Goal: Task Accomplishment & Management: Complete application form

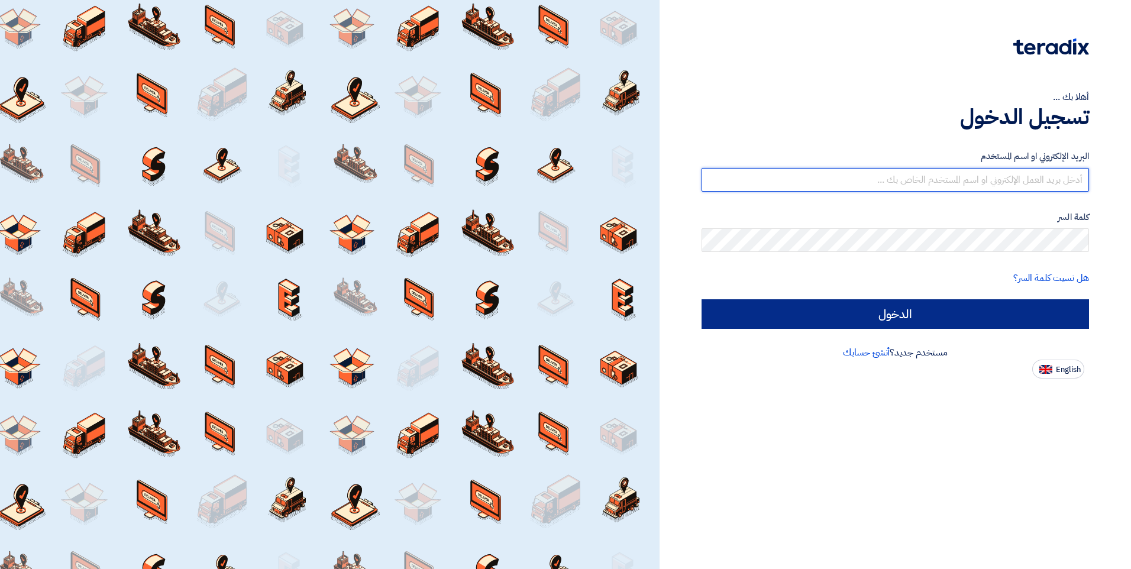
type input "inas.a@elbassiouni.com"
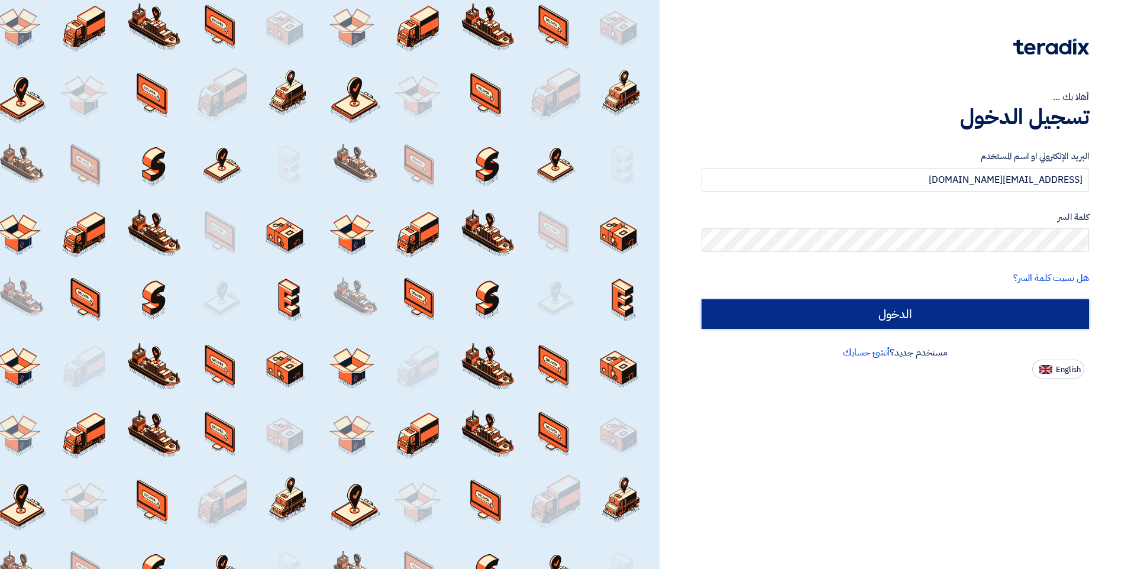
click at [905, 309] on input "الدخول" at bounding box center [894, 314] width 387 height 30
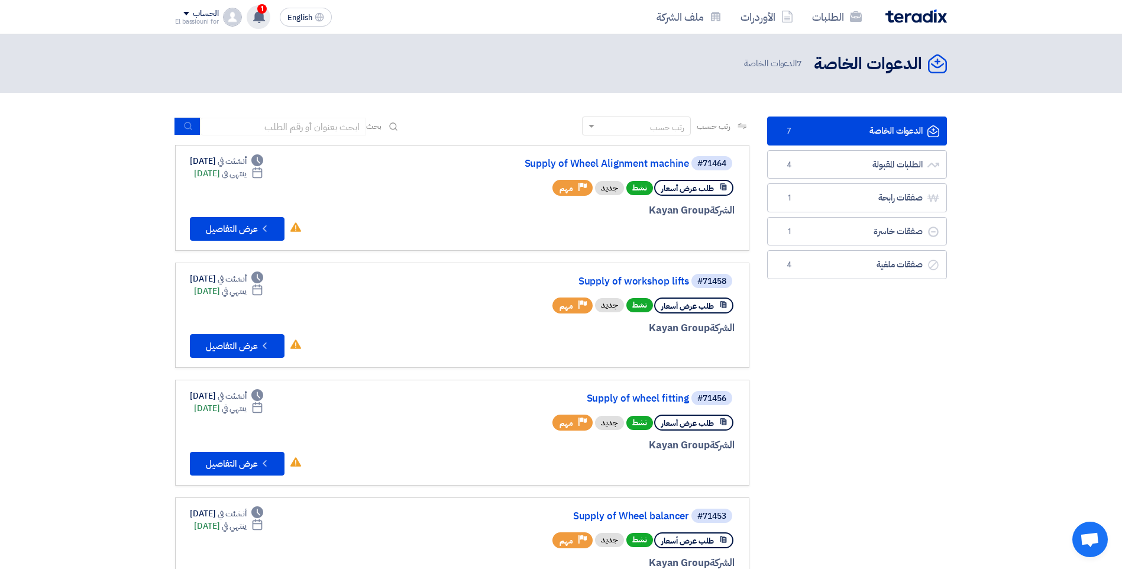
click at [256, 14] on icon at bounding box center [259, 16] width 13 height 13
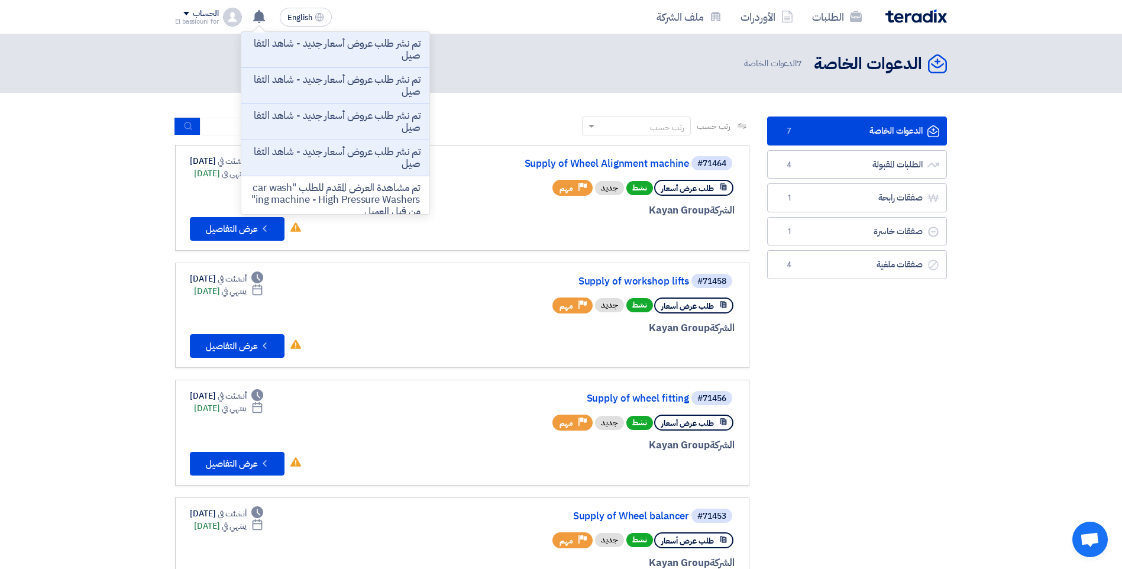
click at [540, 67] on div "الدعوات الخاصة الدعوات الخاصة 7 الدعوات الخاصة" at bounding box center [561, 63] width 772 height 23
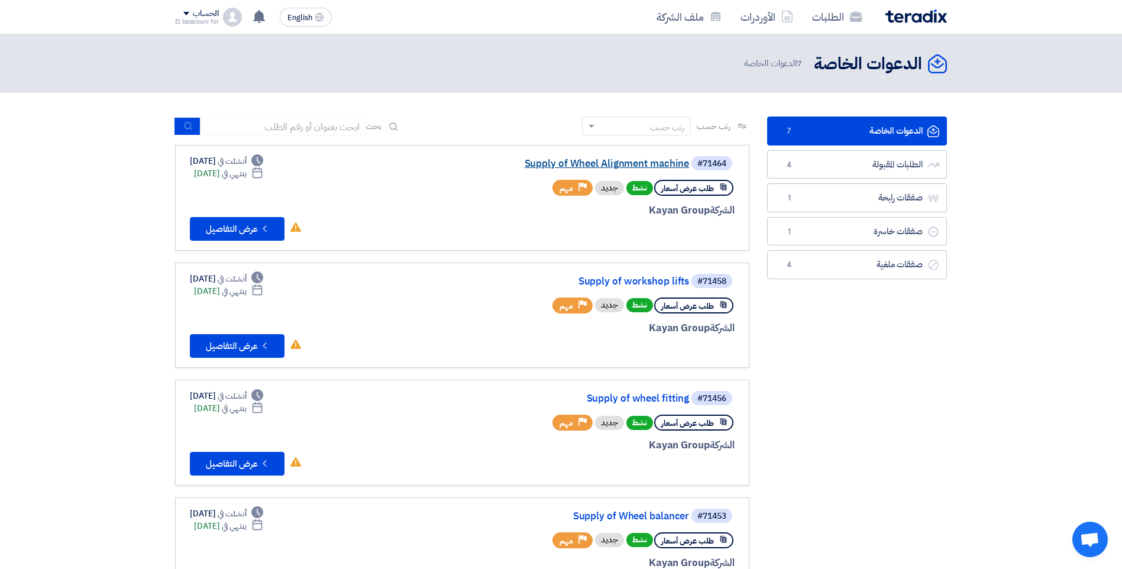
click at [585, 167] on link "Supply of Wheel Alignment machine" at bounding box center [570, 164] width 237 height 11
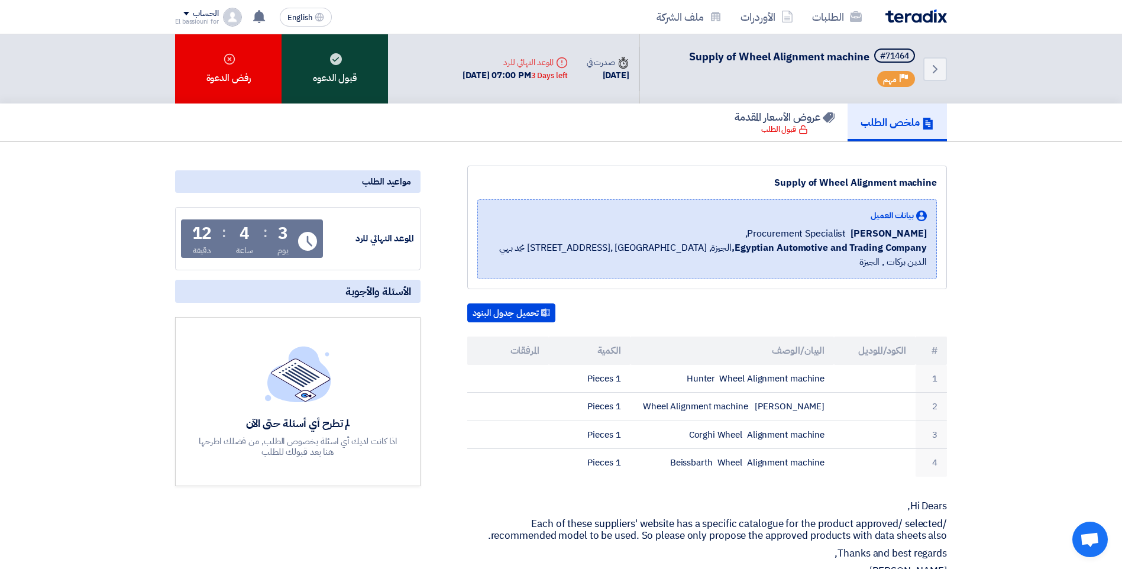
click at [352, 72] on div "قبول الدعوه" at bounding box center [335, 68] width 106 height 69
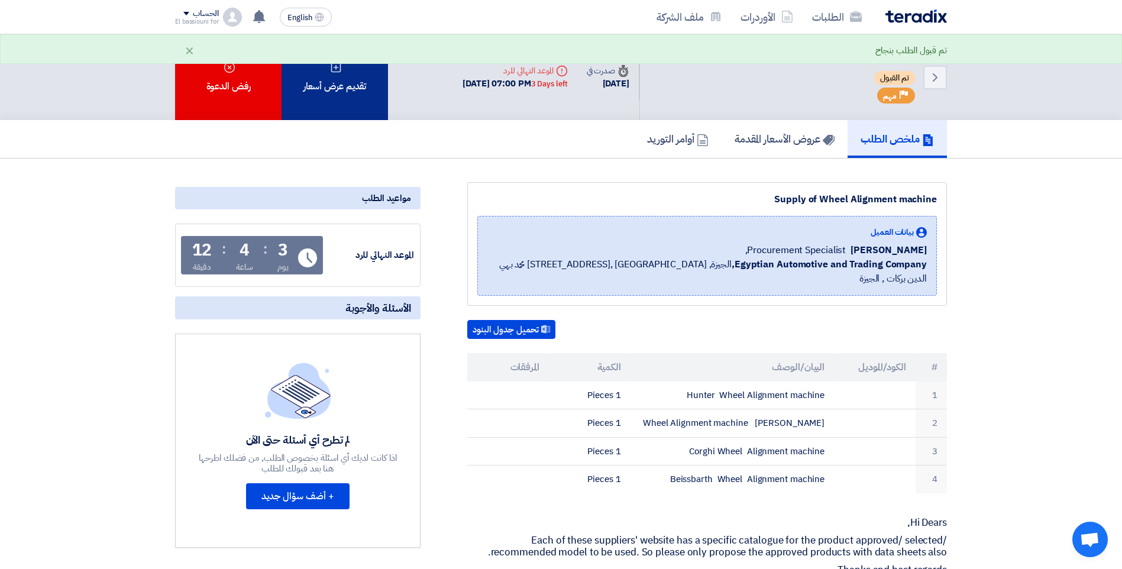
click at [324, 79] on div "تقديم عرض أسعار" at bounding box center [335, 77] width 106 height 86
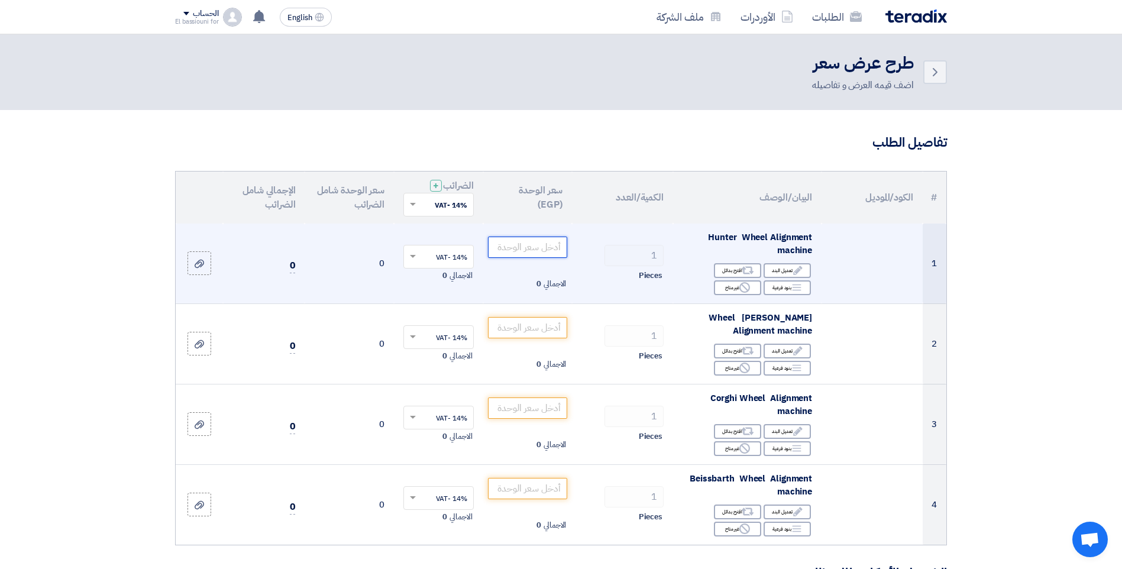
click at [510, 245] on input "number" at bounding box center [528, 247] width 80 height 21
type input "1310000"
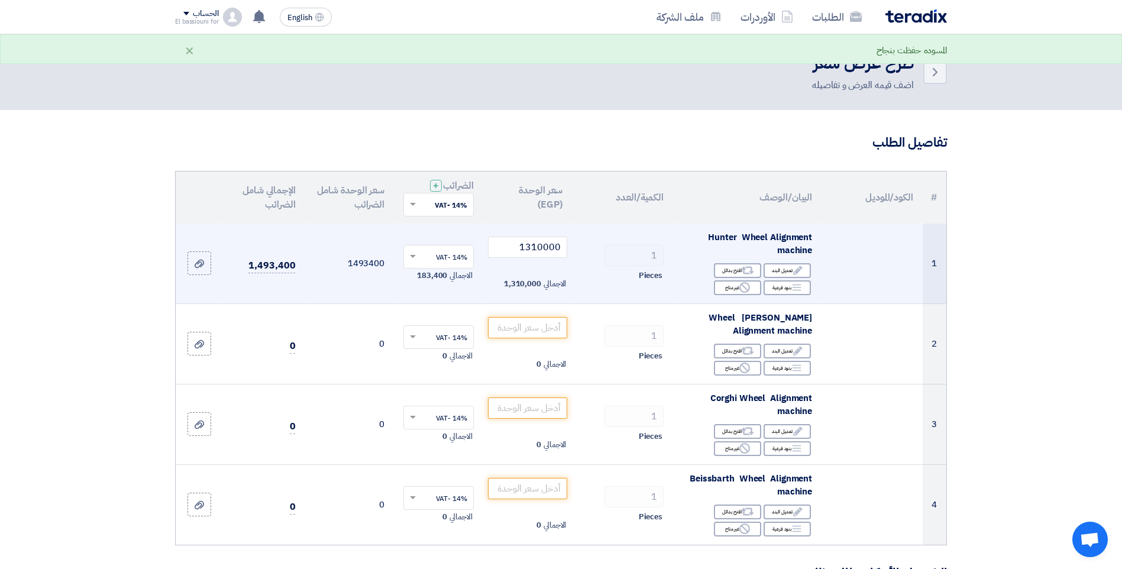
click at [596, 275] on div "Pieces" at bounding box center [622, 276] width 82 height 14
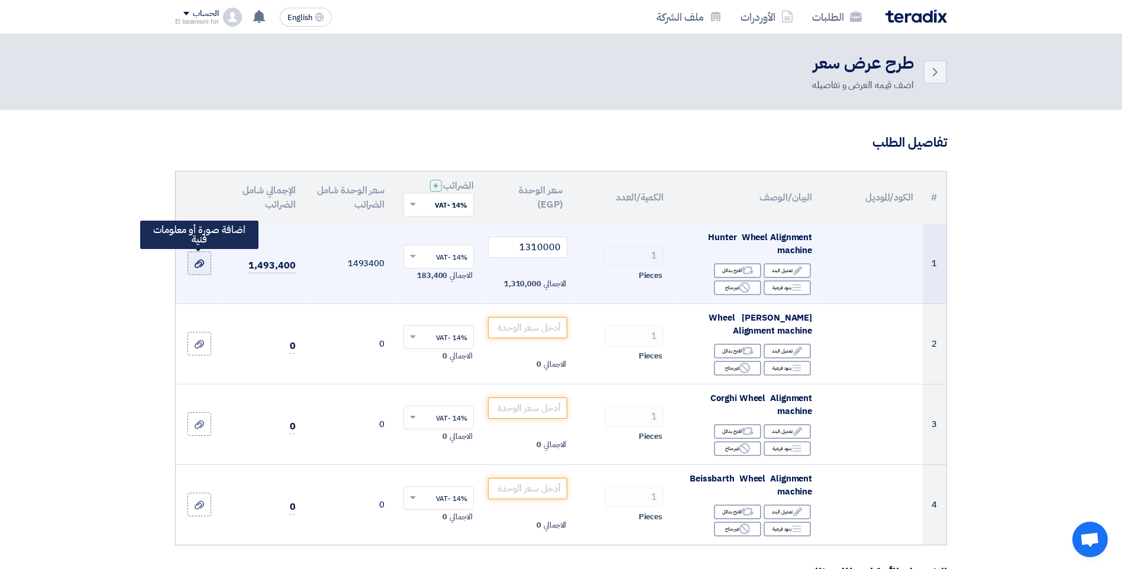
click at [197, 262] on icon at bounding box center [199, 263] width 9 height 9
click at [0, 0] on input "file" at bounding box center [0, 0] width 0 height 0
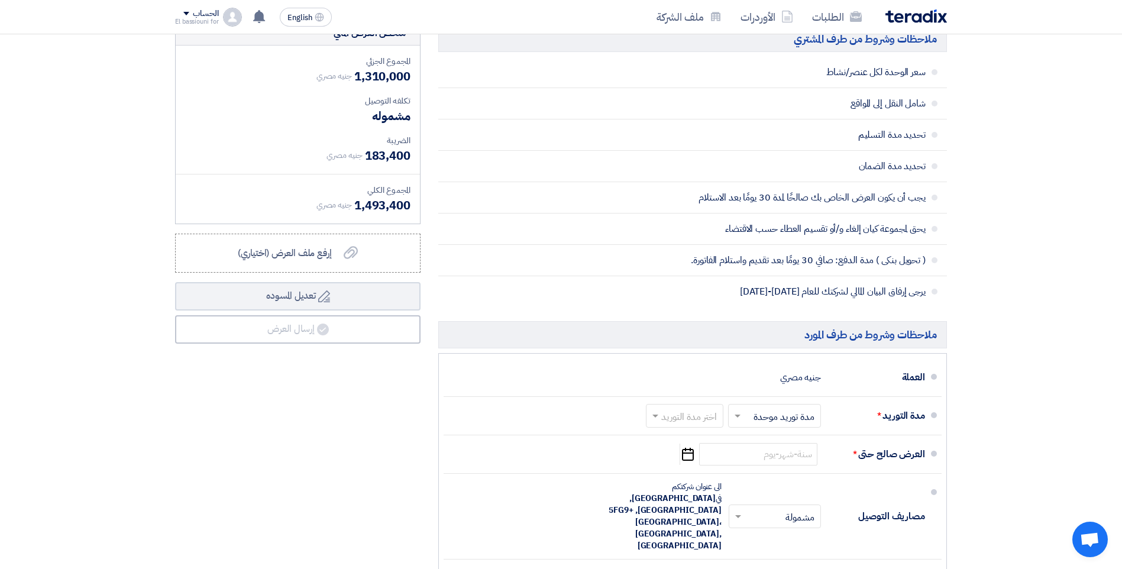
scroll to position [599, 0]
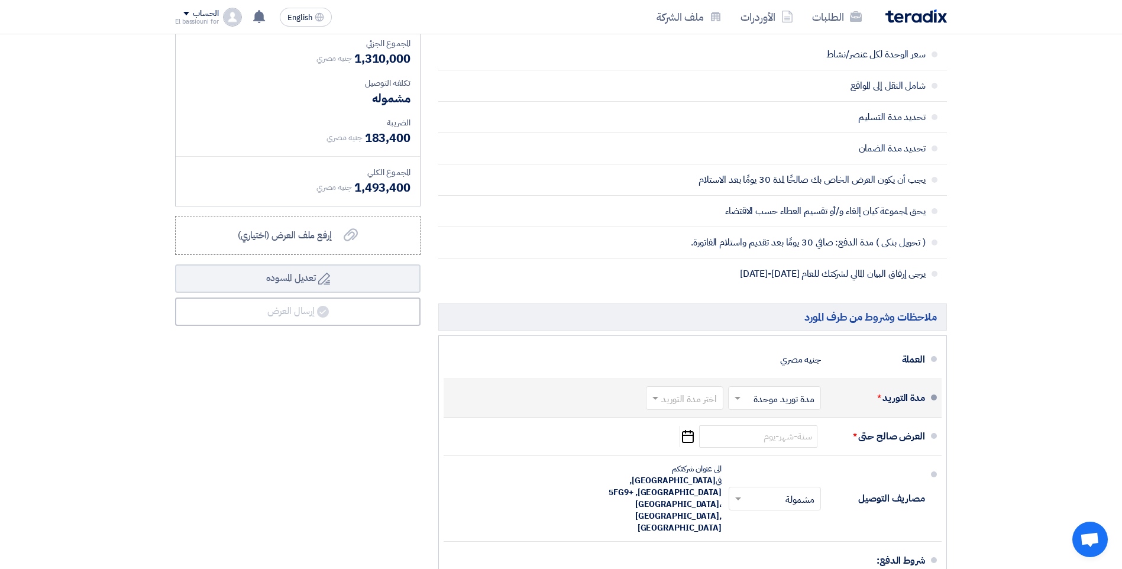
click at [749, 396] on input "text" at bounding box center [772, 398] width 87 height 17
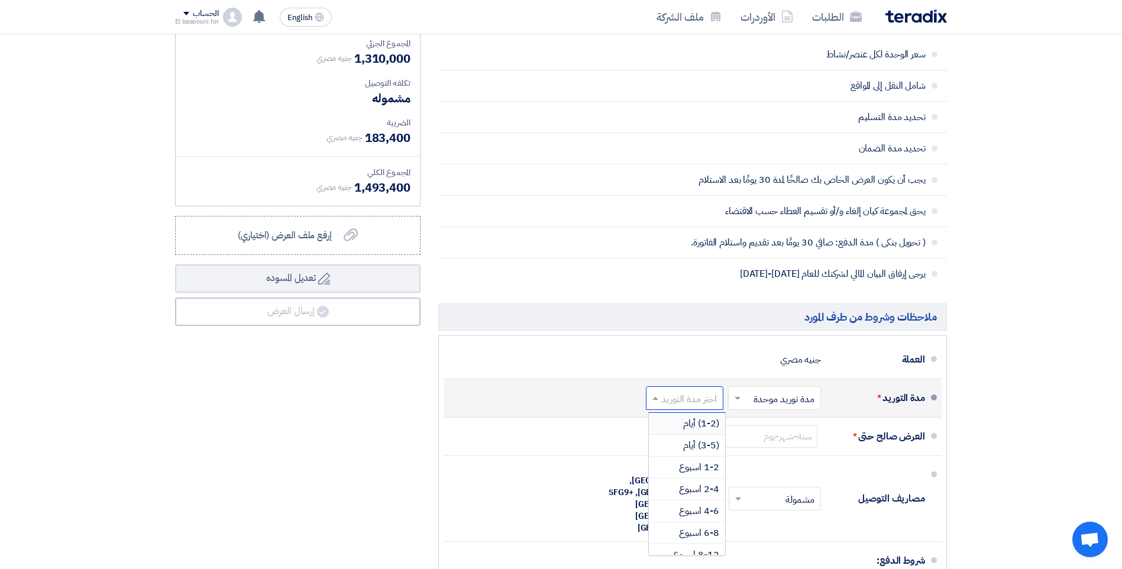
click at [709, 403] on input "text" at bounding box center [682, 398] width 72 height 17
click at [693, 424] on span "(1-2) أيام" at bounding box center [701, 423] width 36 height 14
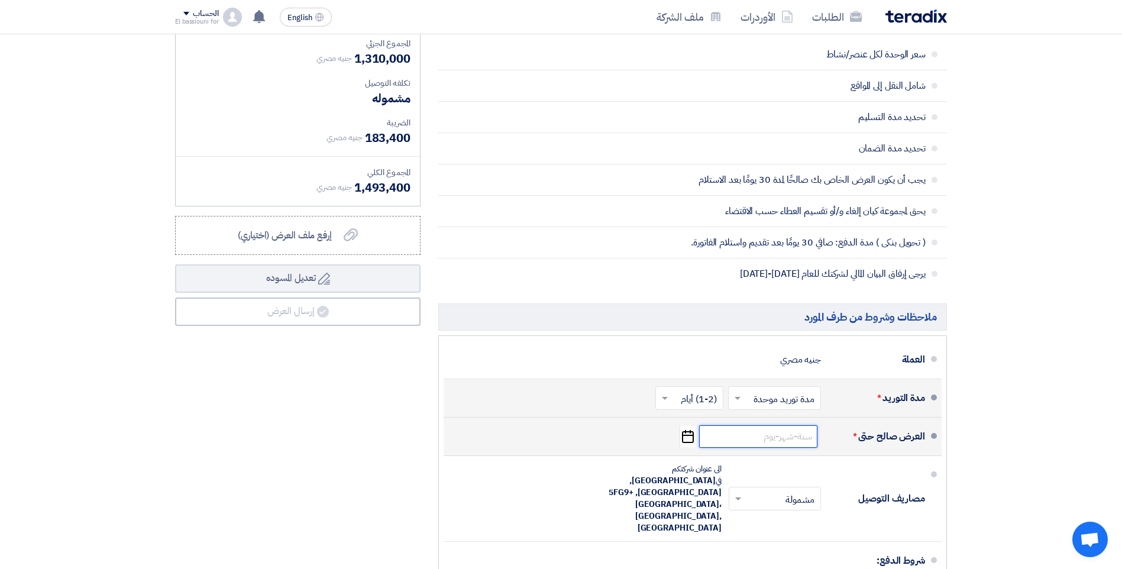
click at [772, 435] on input at bounding box center [758, 436] width 118 height 22
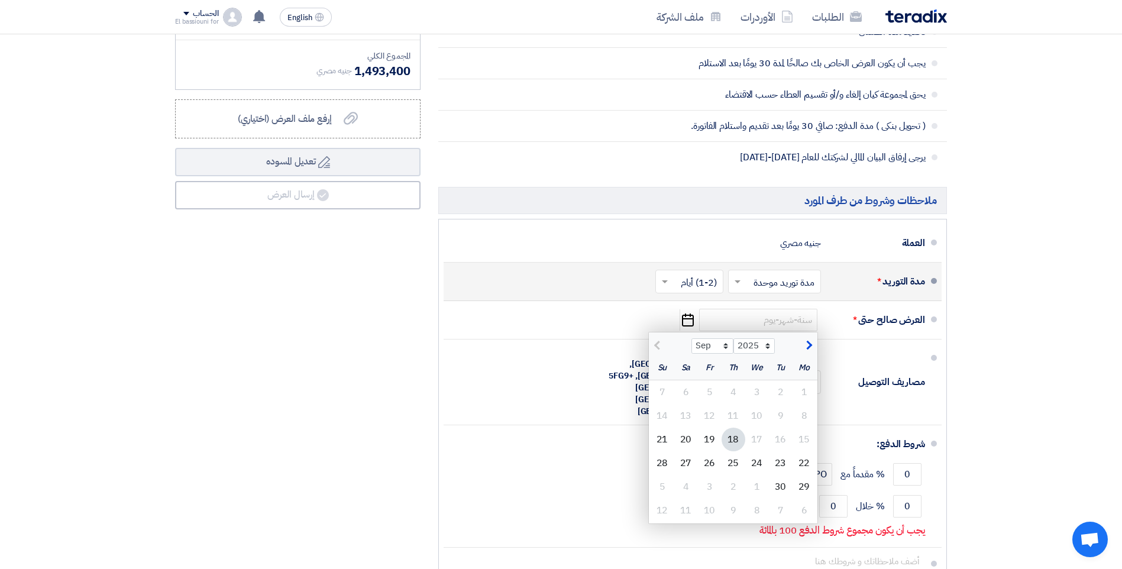
scroll to position [717, 0]
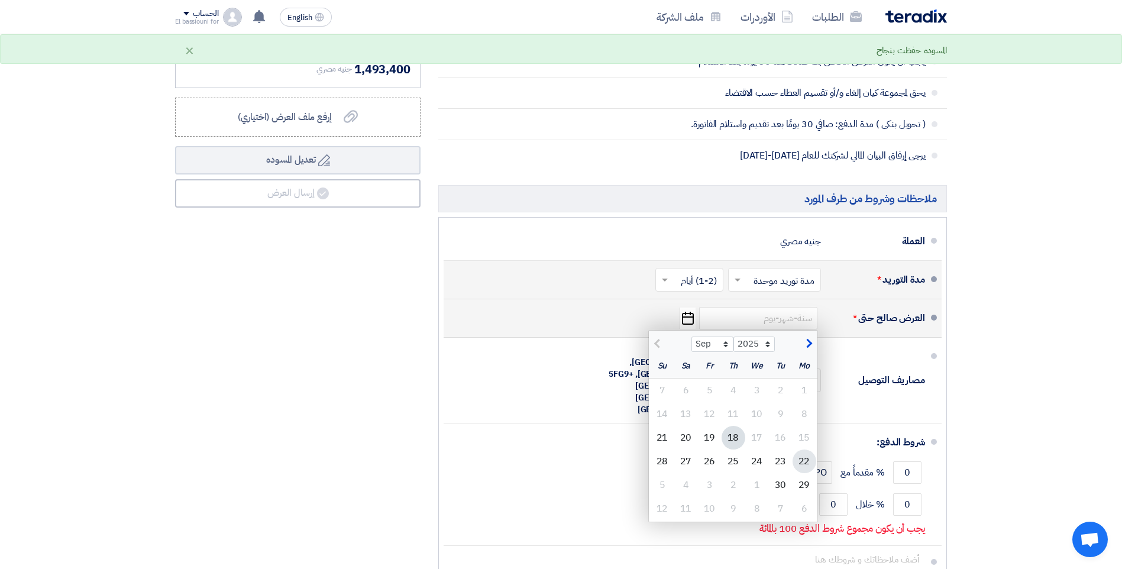
click at [804, 464] on div "22" at bounding box center [805, 462] width 24 height 24
type input "9/22/2025"
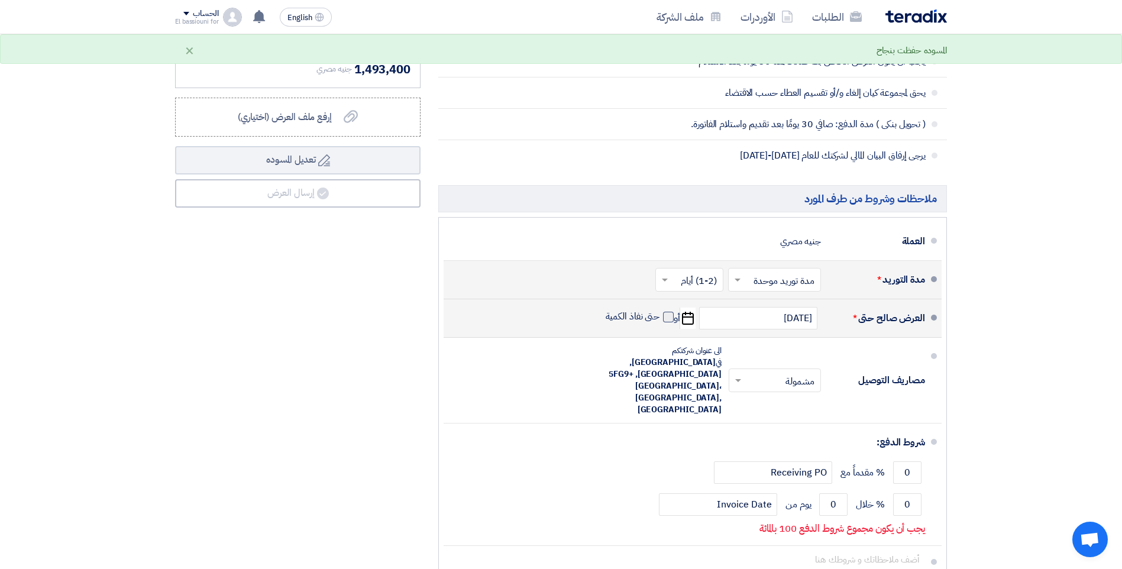
click at [668, 315] on span at bounding box center [668, 317] width 11 height 11
click at [660, 315] on input "حتى نفاذ الكمية" at bounding box center [631, 322] width 57 height 22
checkbox input "true"
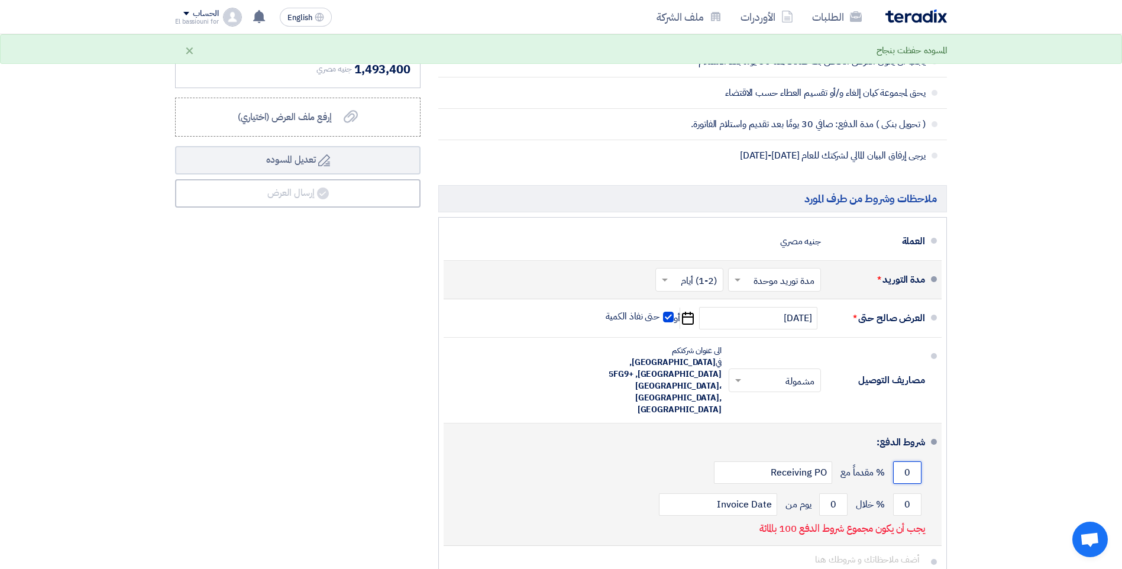
drag, startPoint x: 903, startPoint y: 451, endPoint x: 915, endPoint y: 450, distance: 12.0
click at [915, 461] on input "0" at bounding box center [907, 472] width 28 height 22
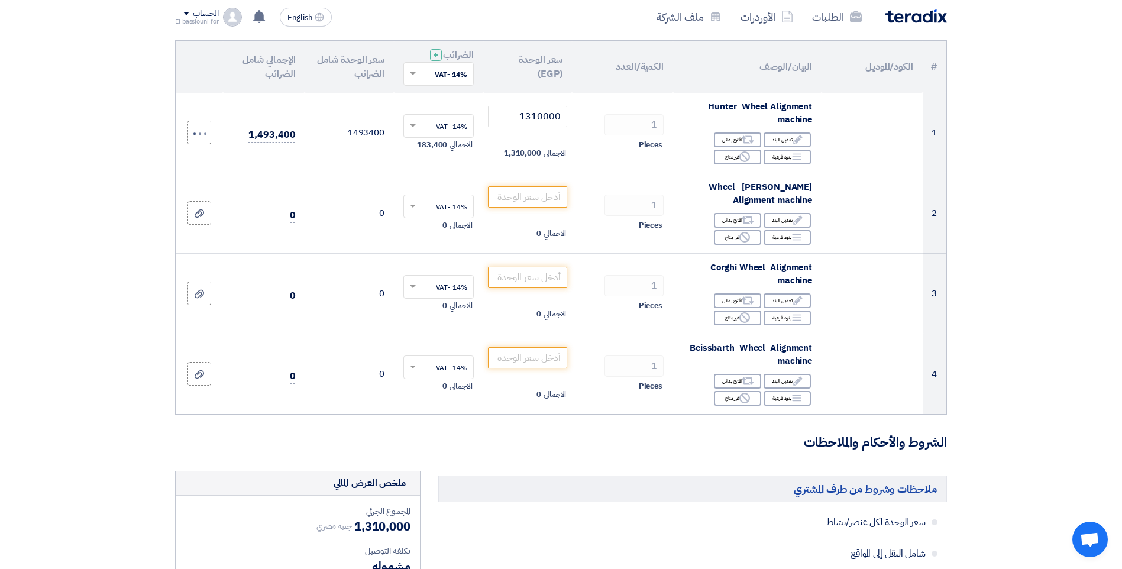
scroll to position [118, 0]
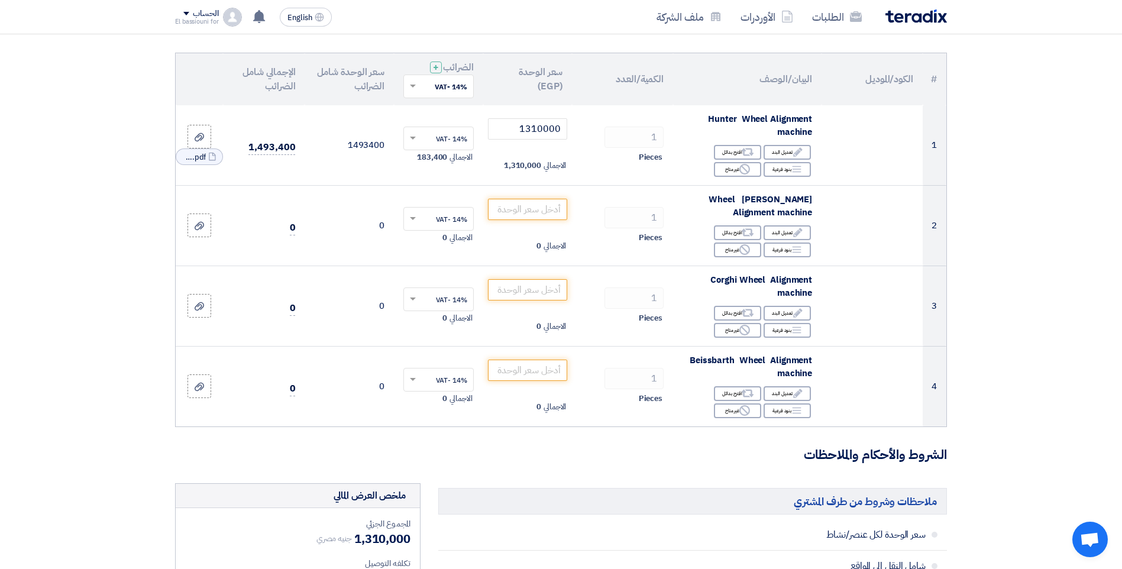
type input "100"
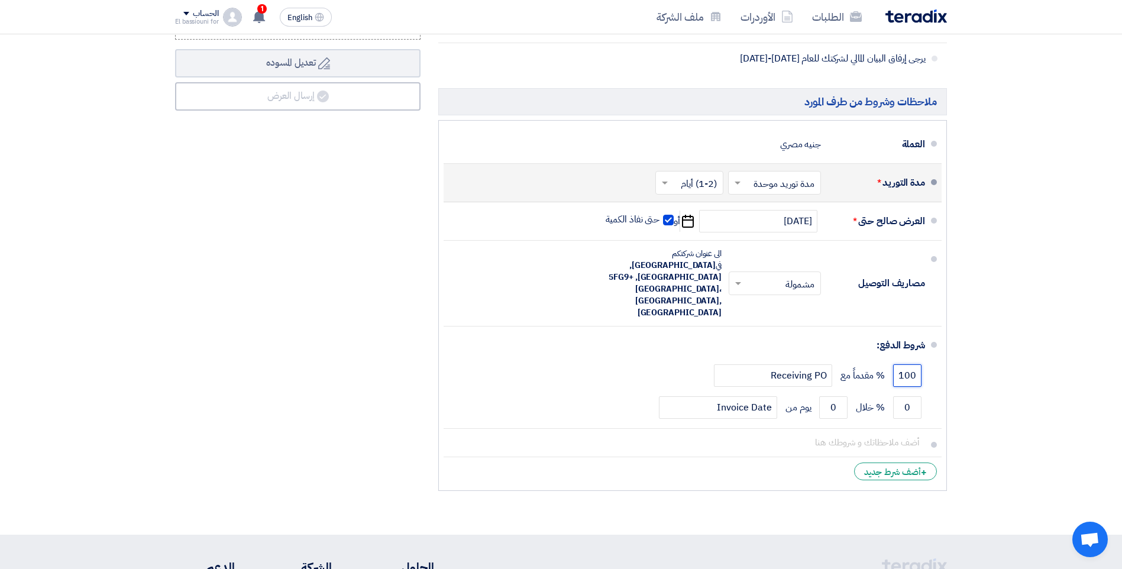
scroll to position [826, 0]
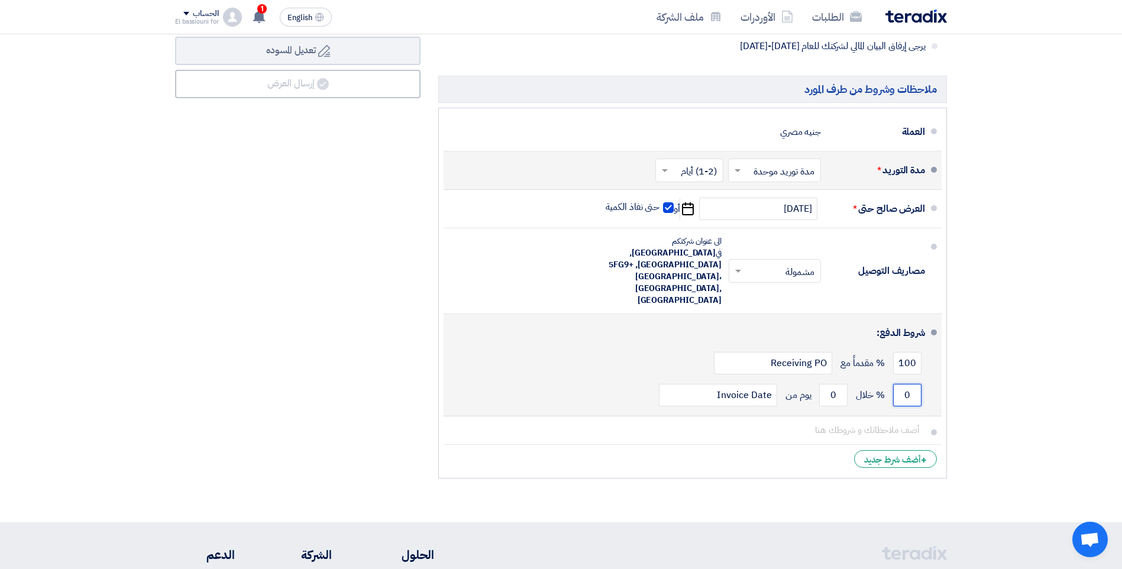
click at [907, 384] on input "0" at bounding box center [907, 395] width 28 height 22
drag, startPoint x: 907, startPoint y: 368, endPoint x: 890, endPoint y: 367, distance: 17.2
click at [906, 384] on input "0" at bounding box center [907, 395] width 28 height 22
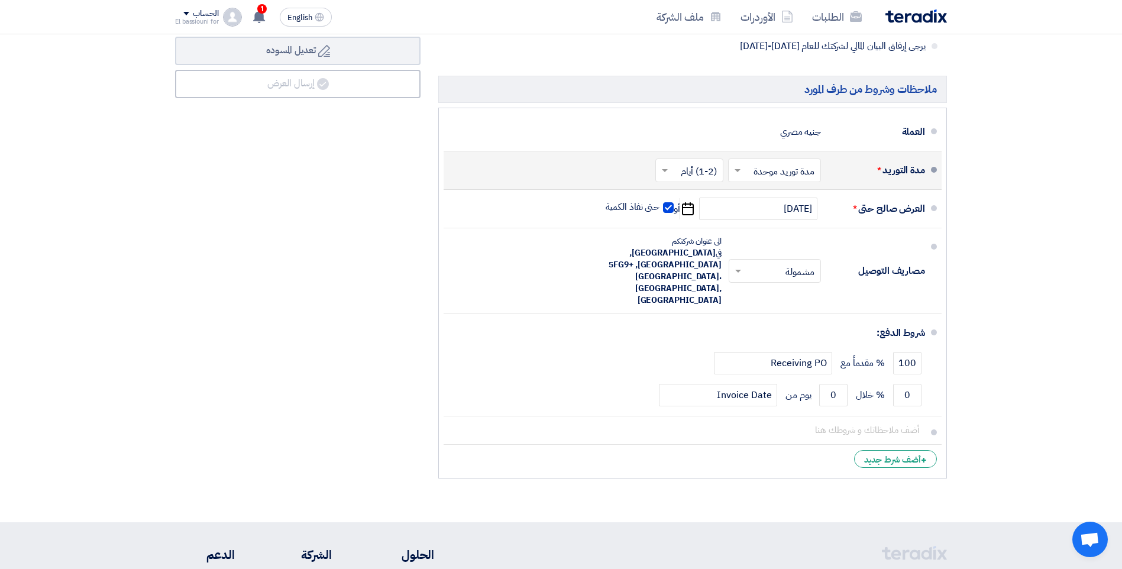
drag, startPoint x: 464, startPoint y: 402, endPoint x: 475, endPoint y: 414, distance: 15.9
click at [0, 0] on icon "Delete" at bounding box center [0, 0] width 0 height 0
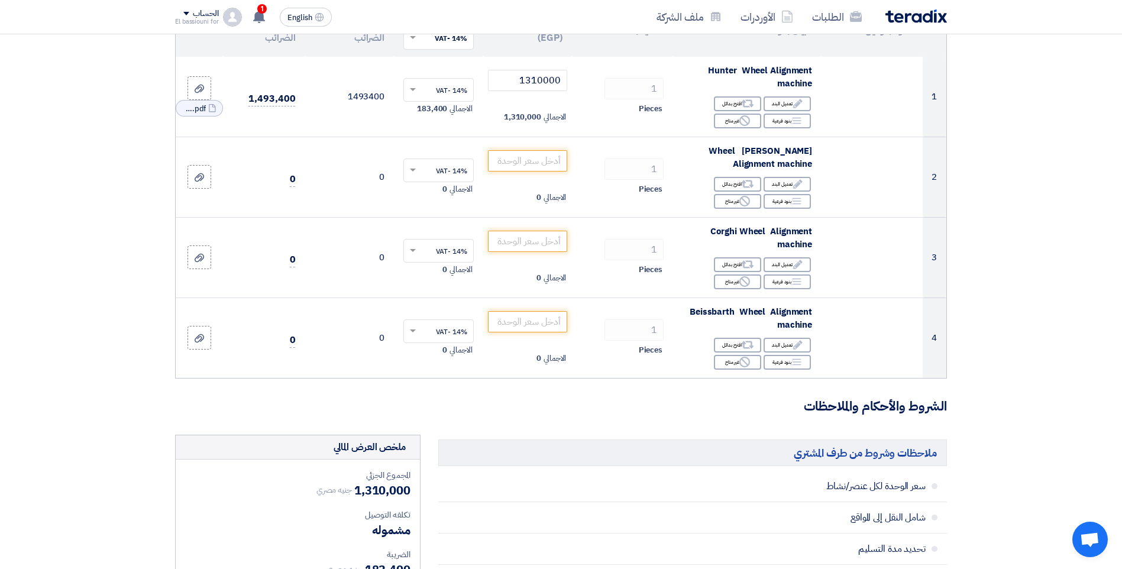
scroll to position [122, 0]
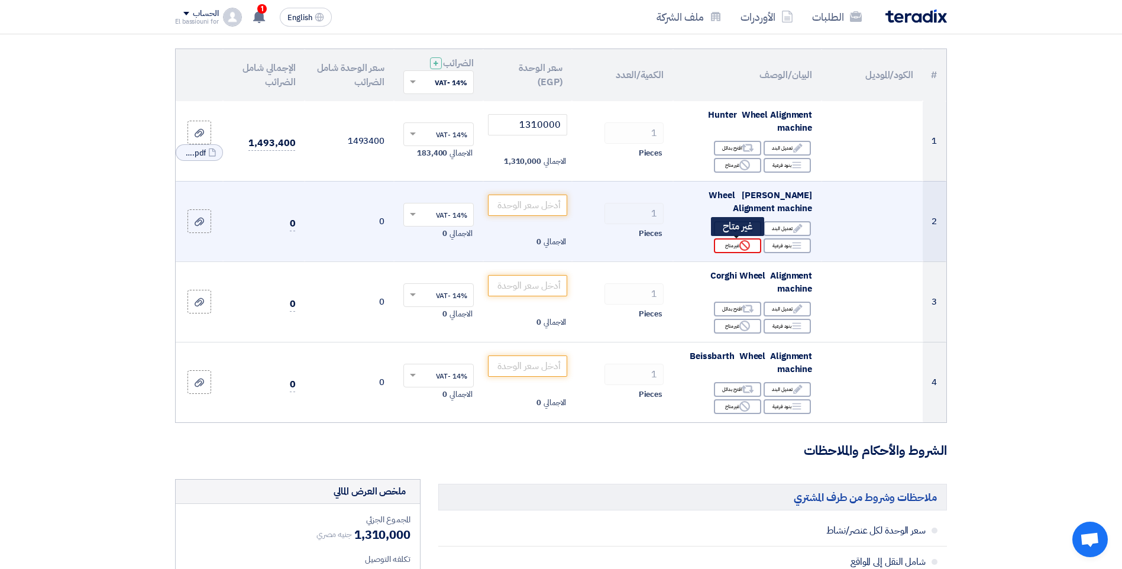
click at [743, 246] on icon "Reject" at bounding box center [744, 245] width 11 height 11
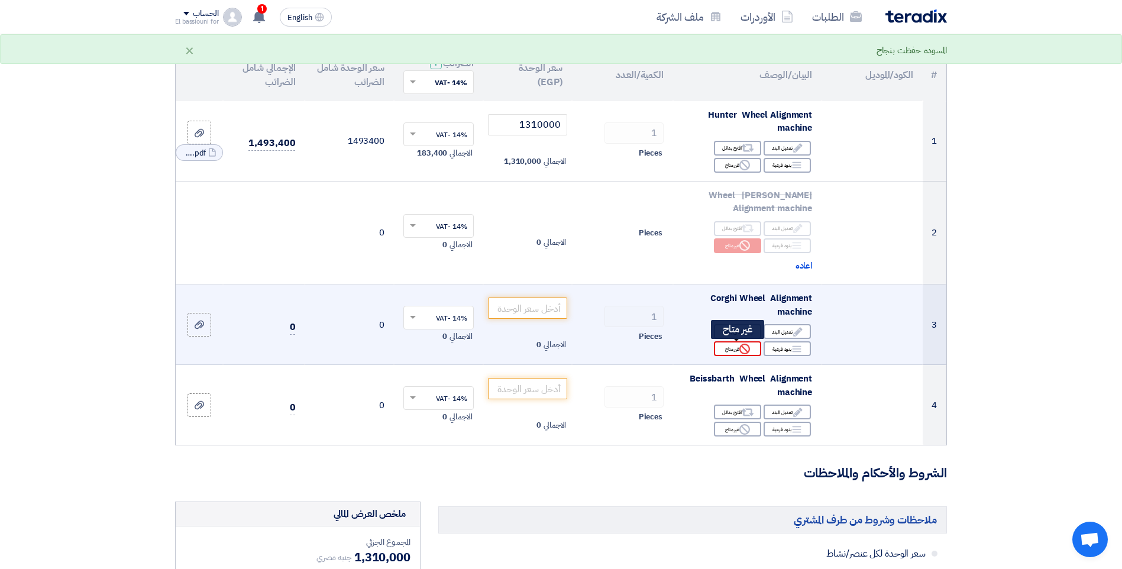
click at [731, 349] on div "Reject غير متاح" at bounding box center [737, 348] width 47 height 15
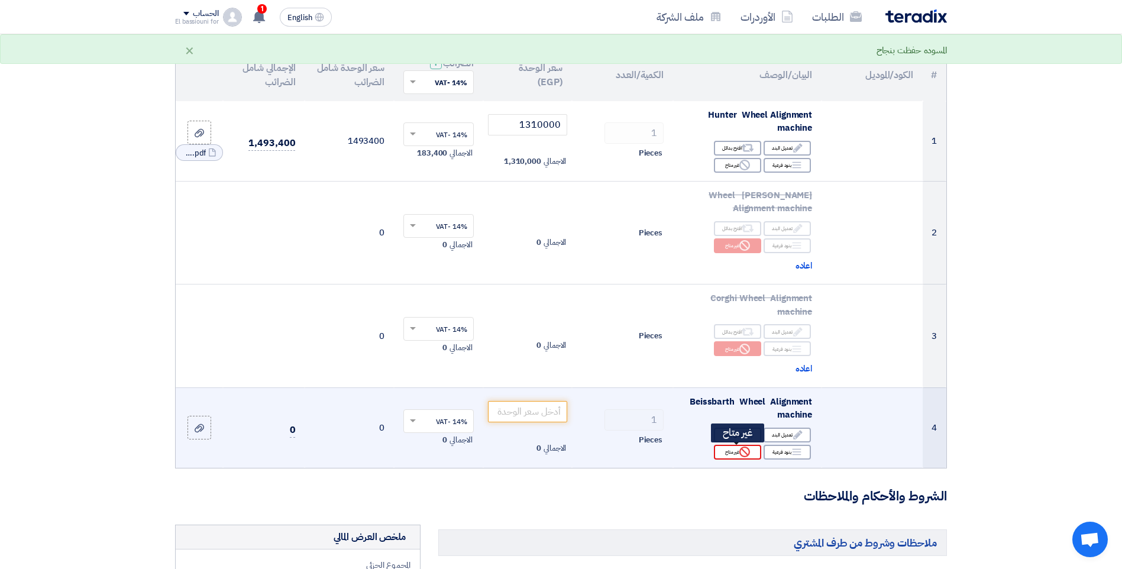
click at [742, 451] on icon "Reject" at bounding box center [744, 452] width 11 height 11
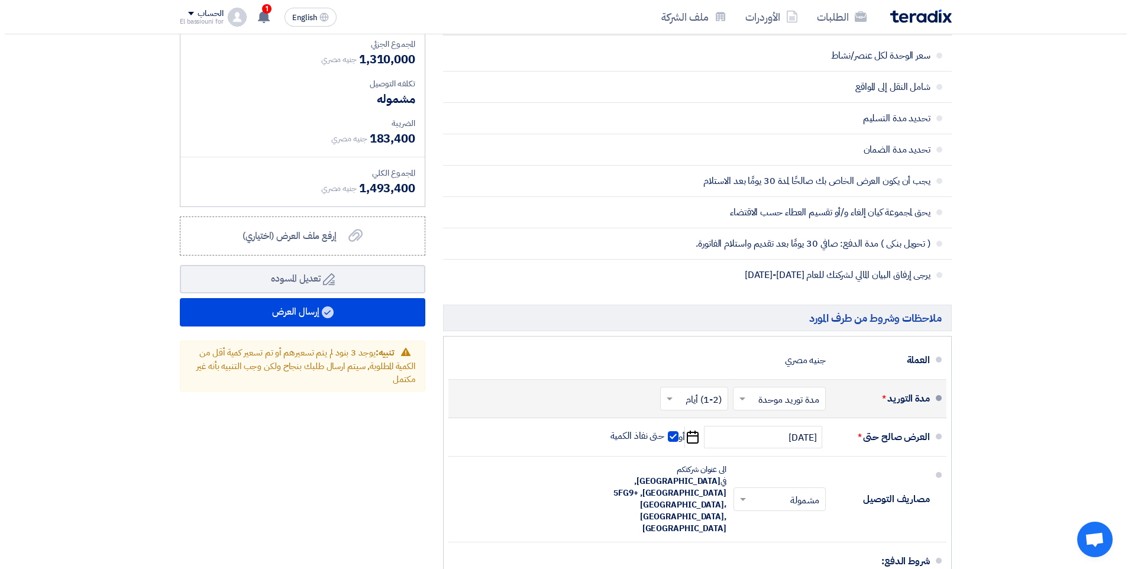
scroll to position [670, 0]
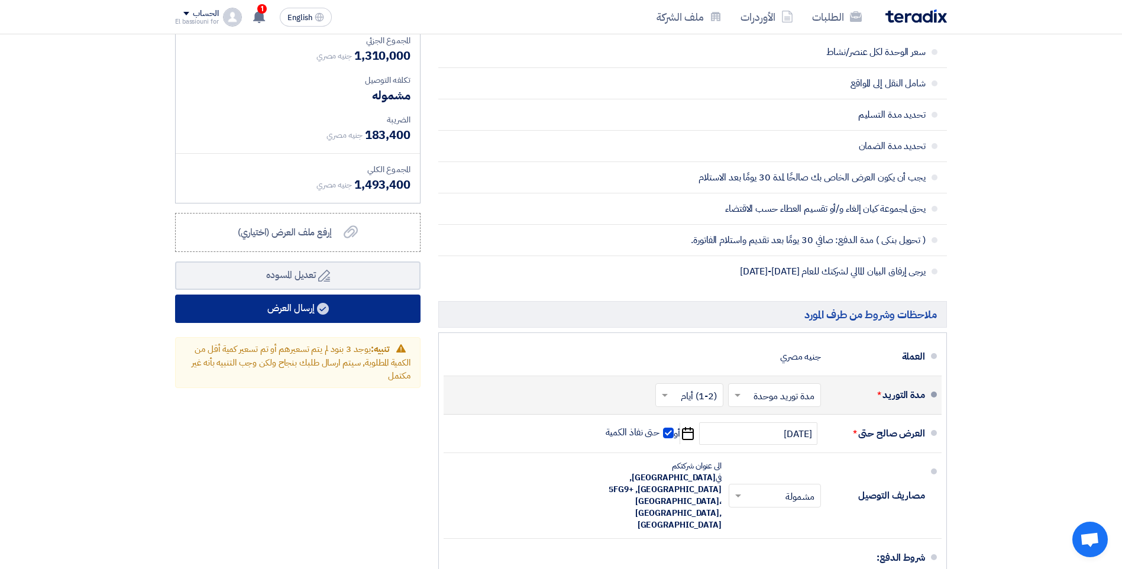
click at [366, 311] on button "إرسال العرض" at bounding box center [297, 309] width 245 height 28
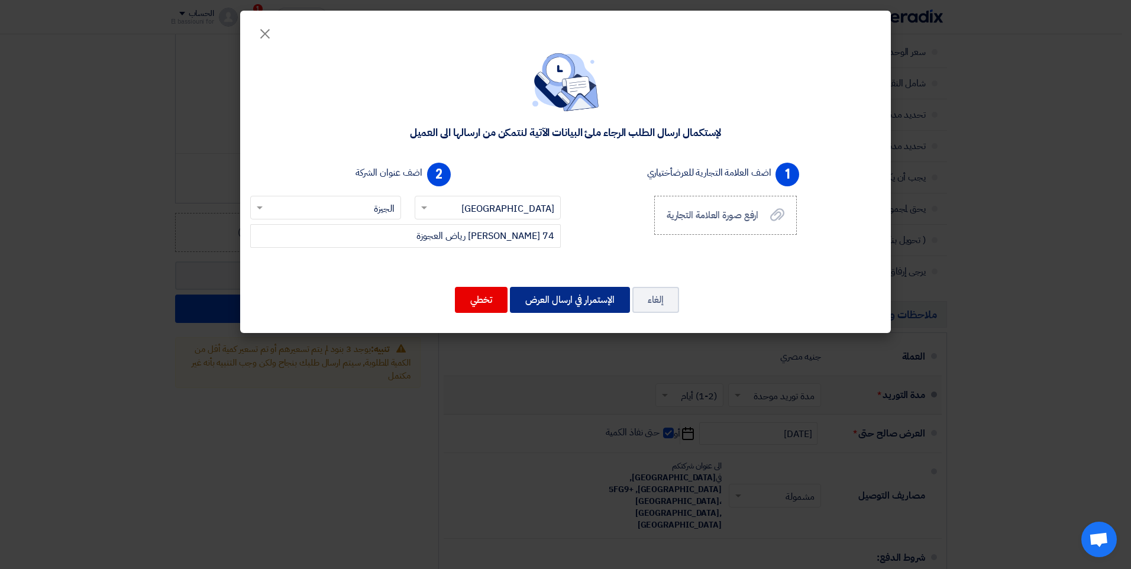
click at [569, 301] on button "الإستمرار في ارسال العرض" at bounding box center [570, 300] width 120 height 26
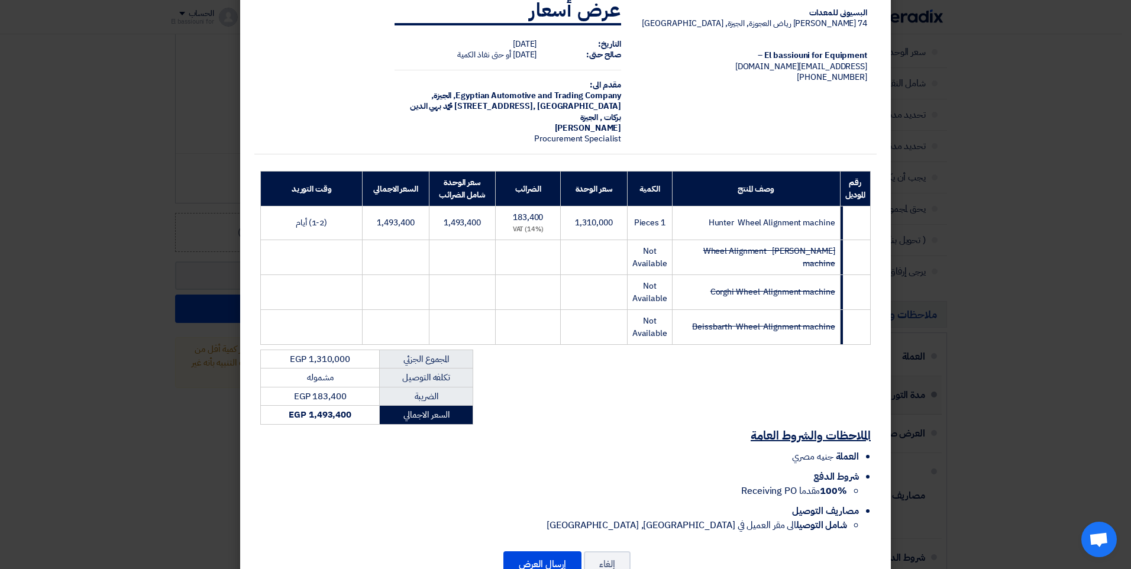
scroll to position [57, 0]
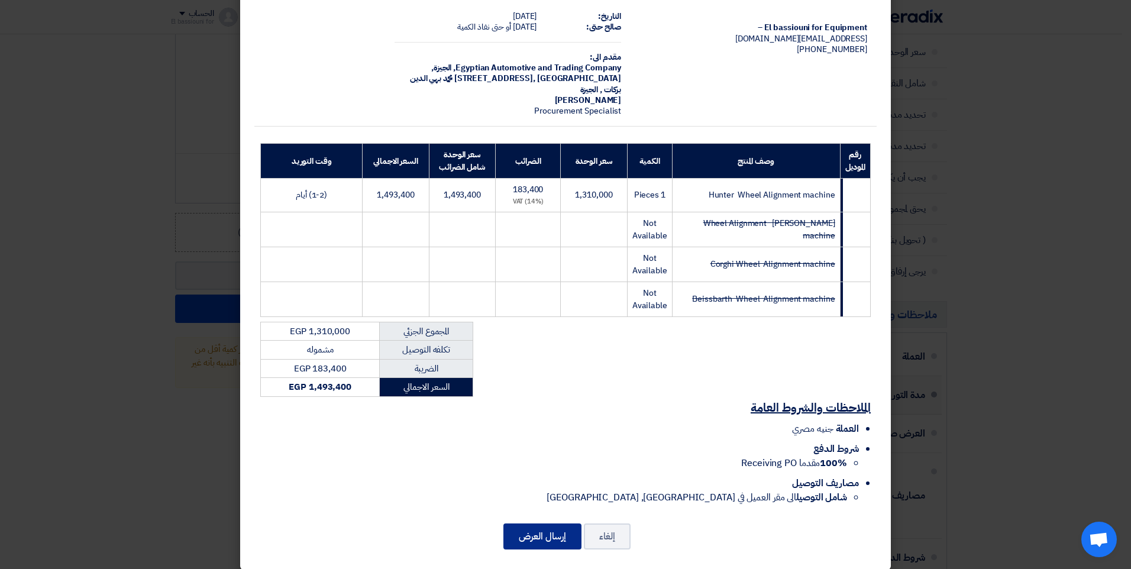
click at [526, 524] on button "إرسال العرض" at bounding box center [542, 536] width 78 height 26
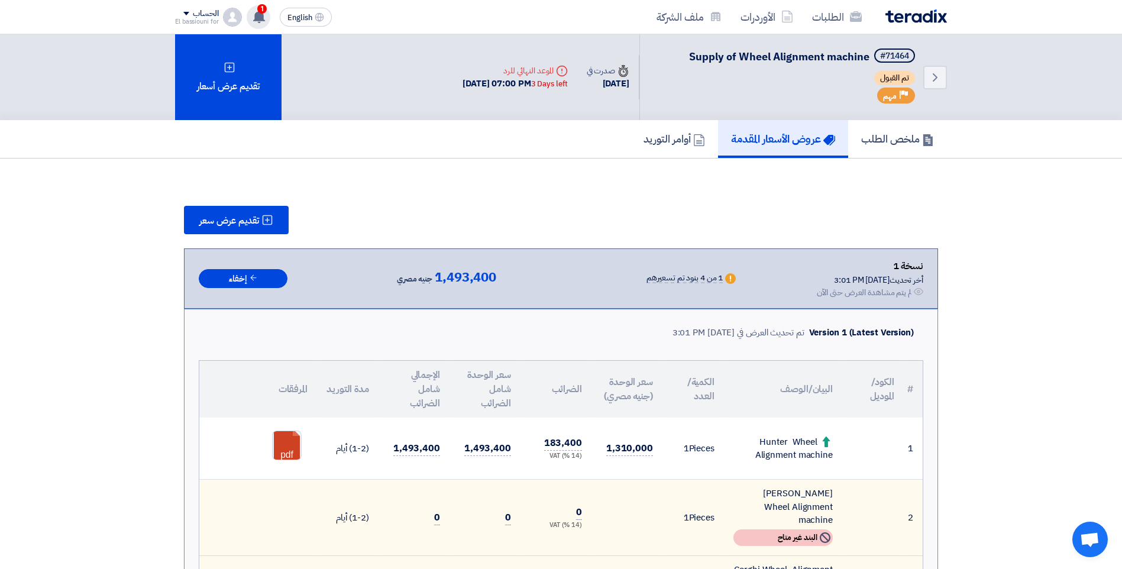
click at [263, 18] on use at bounding box center [259, 16] width 12 height 13
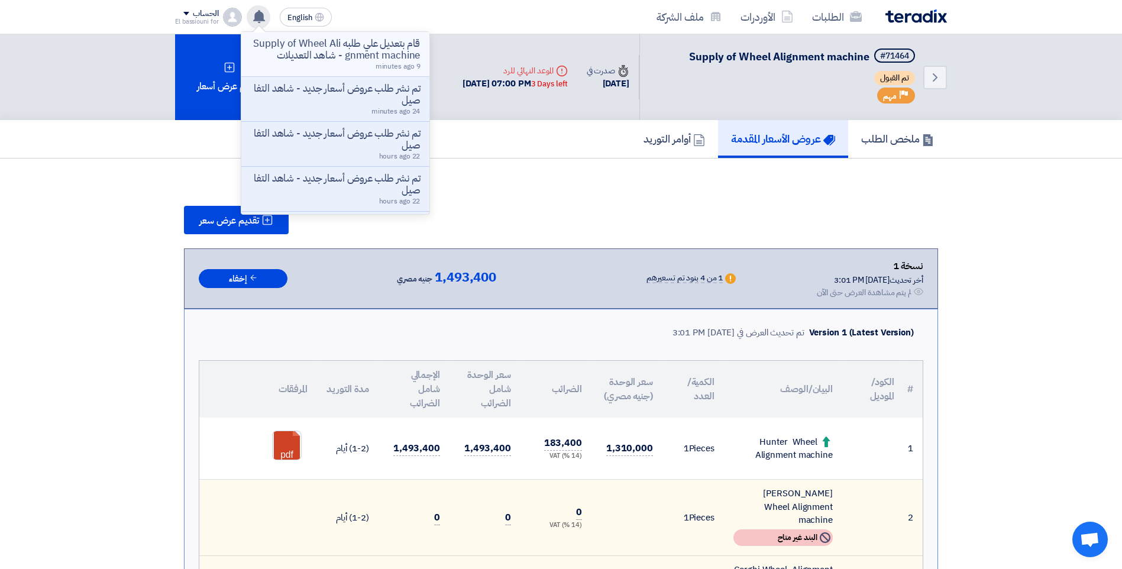
click at [299, 52] on p "قام بتعديل علي طلبه Supply of Wheel Alignment machine - شاهد التعديلات" at bounding box center [335, 50] width 169 height 24
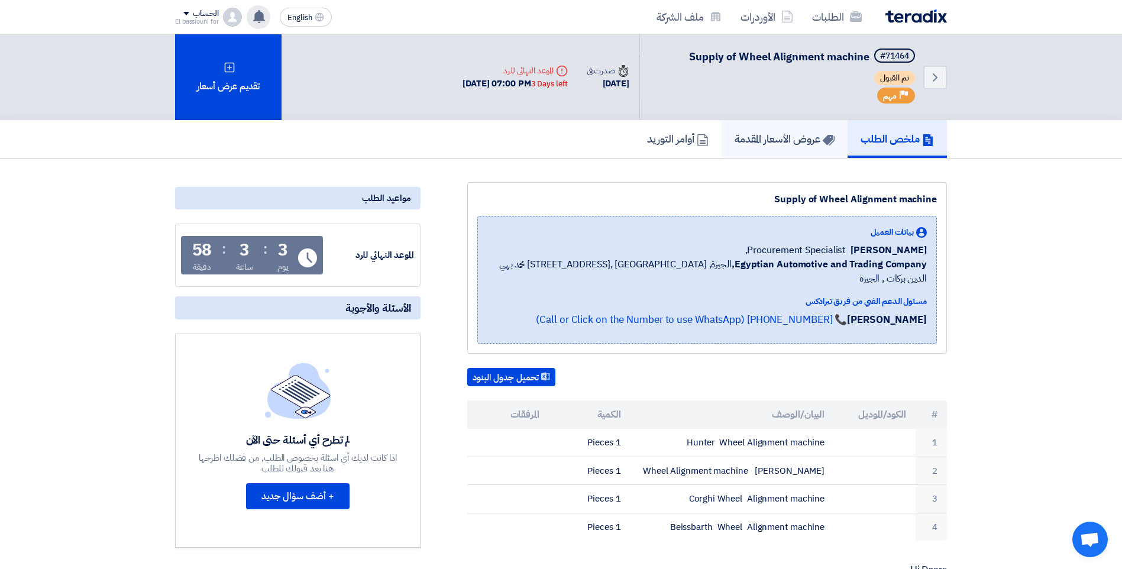
click at [746, 140] on h5 "عروض الأسعار المقدمة" at bounding box center [785, 139] width 100 height 14
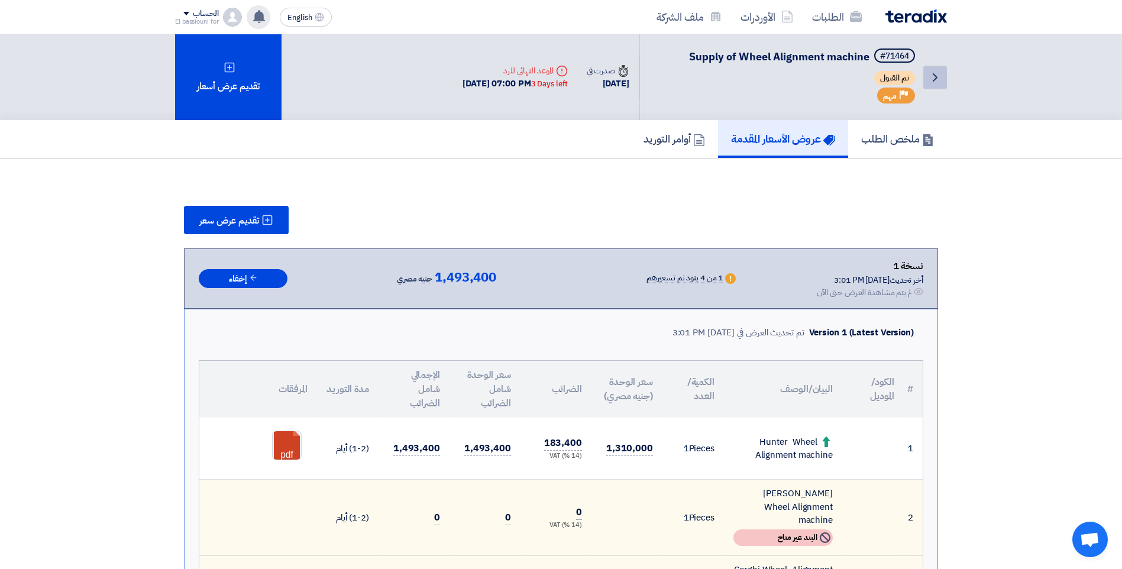
click at [932, 76] on icon "Back" at bounding box center [935, 77] width 14 height 14
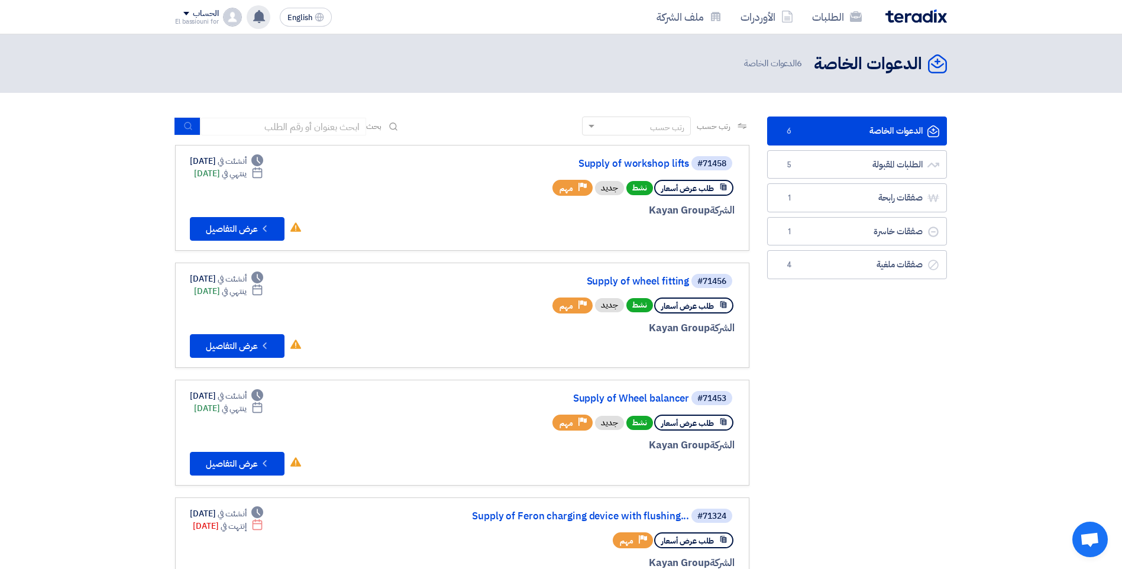
click at [258, 15] on use at bounding box center [259, 16] width 12 height 13
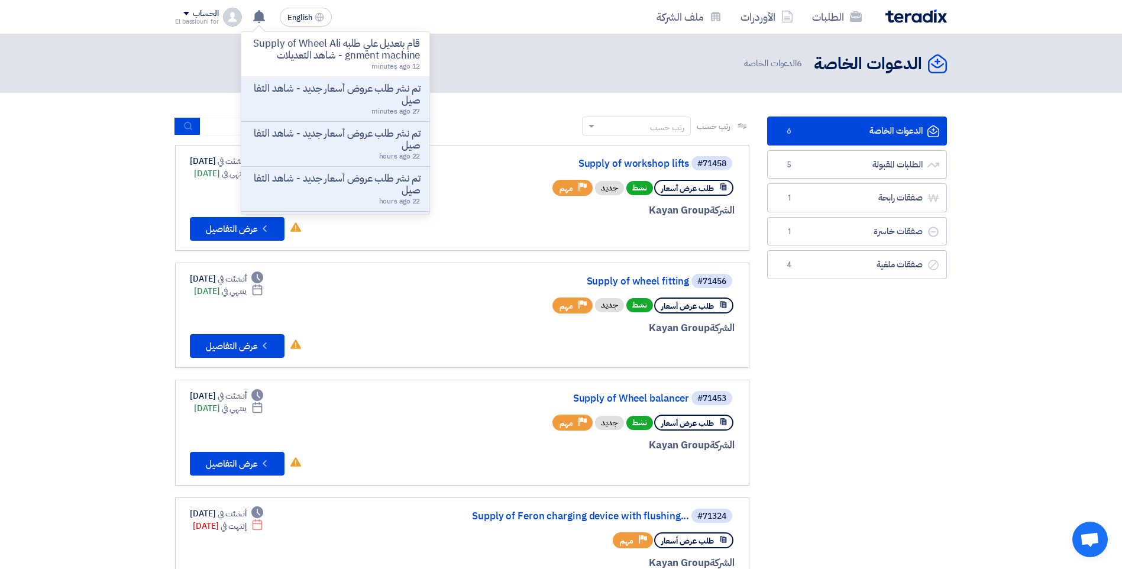
drag, startPoint x: 302, startPoint y: 99, endPoint x: 296, endPoint y: 95, distance: 7.2
click at [296, 95] on p "تم نشر طلب عروض أسعار جديد - شاهد التفاصيل" at bounding box center [335, 95] width 169 height 24
